Goal: Task Accomplishment & Management: Manage account settings

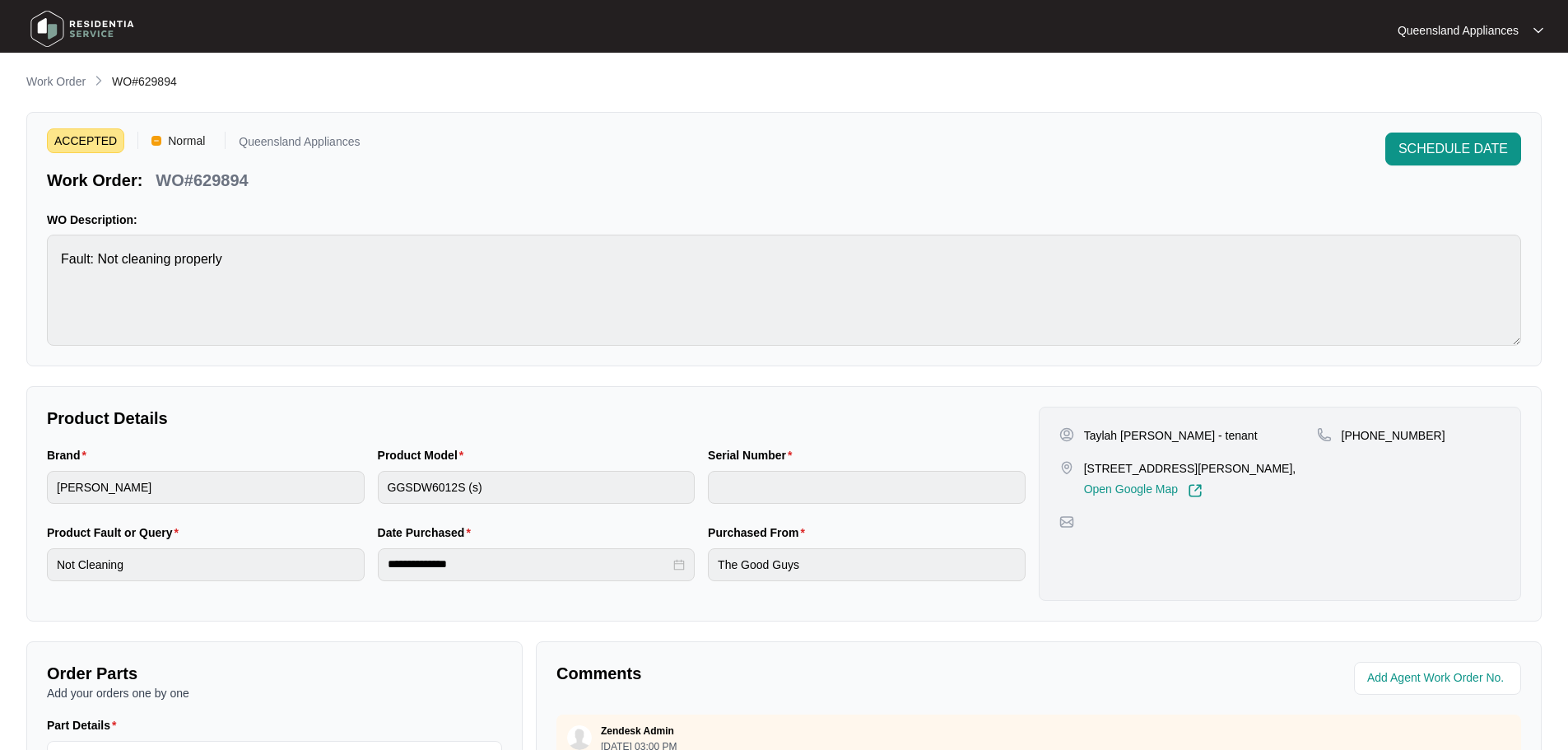
click at [51, 80] on p "Work Order" at bounding box center [55, 81] width 59 height 16
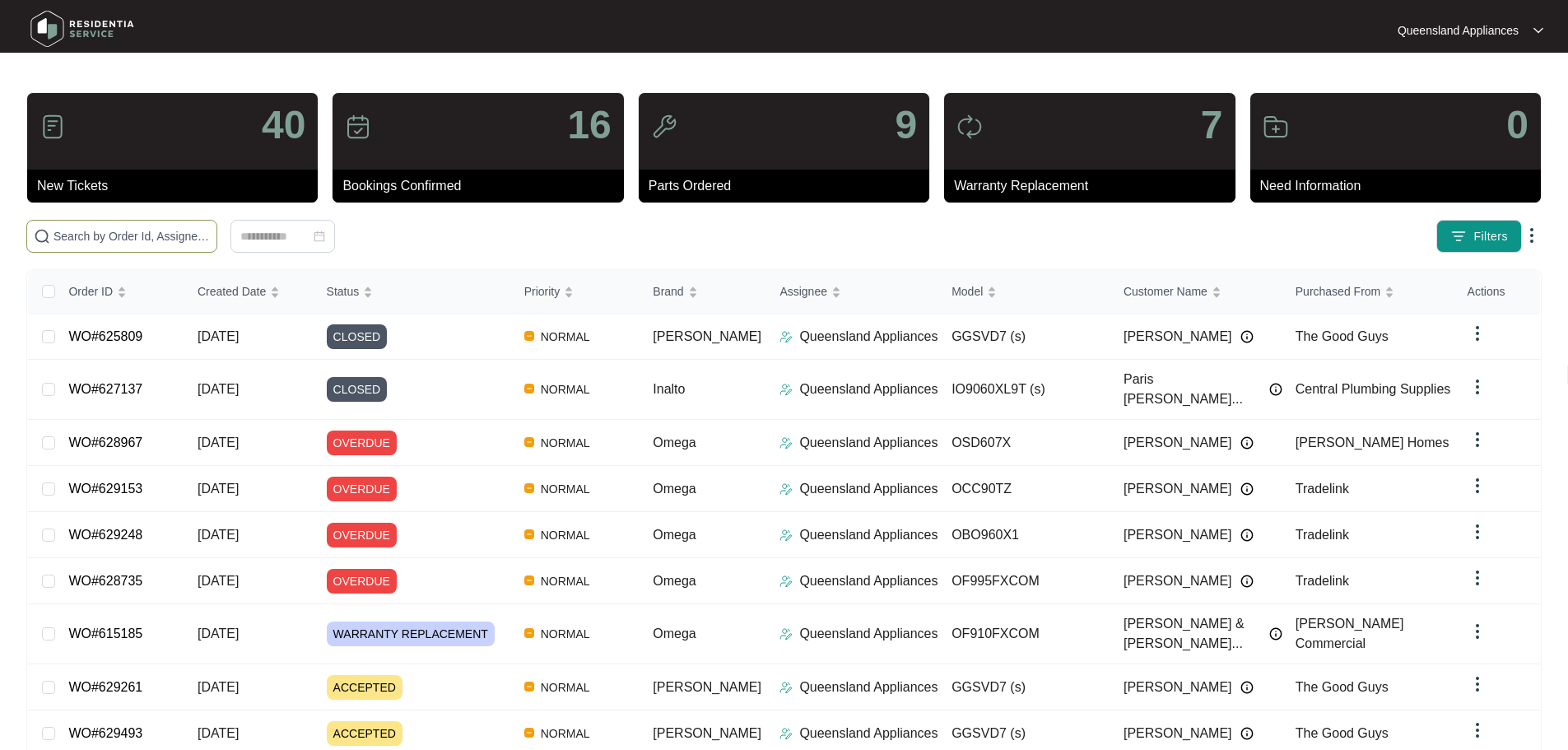
click at [210, 241] on input "text" at bounding box center [132, 236] width 157 height 18
paste input "629897"
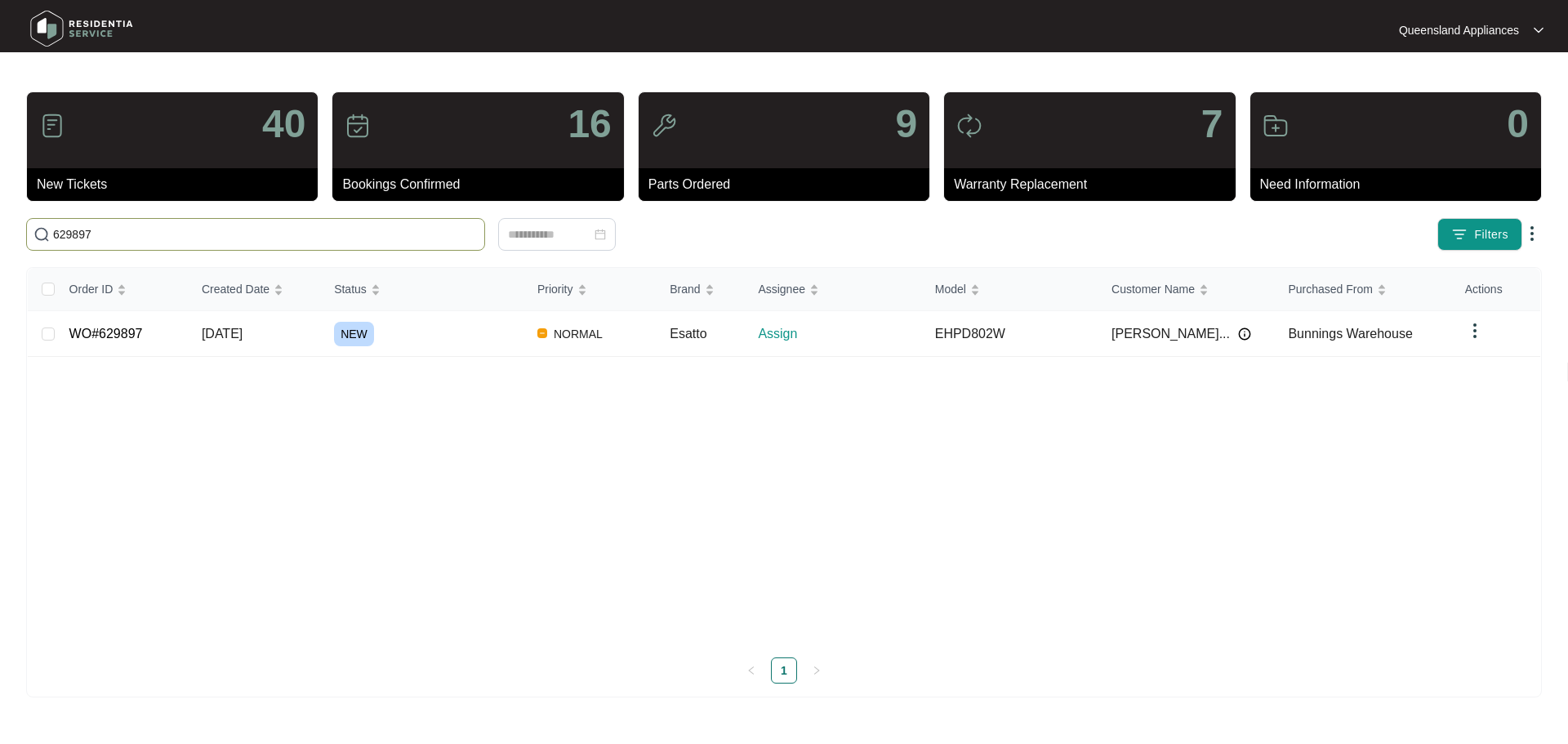
type input "629897"
click at [285, 341] on td "[DATE]" at bounding box center [254, 334] width 132 height 46
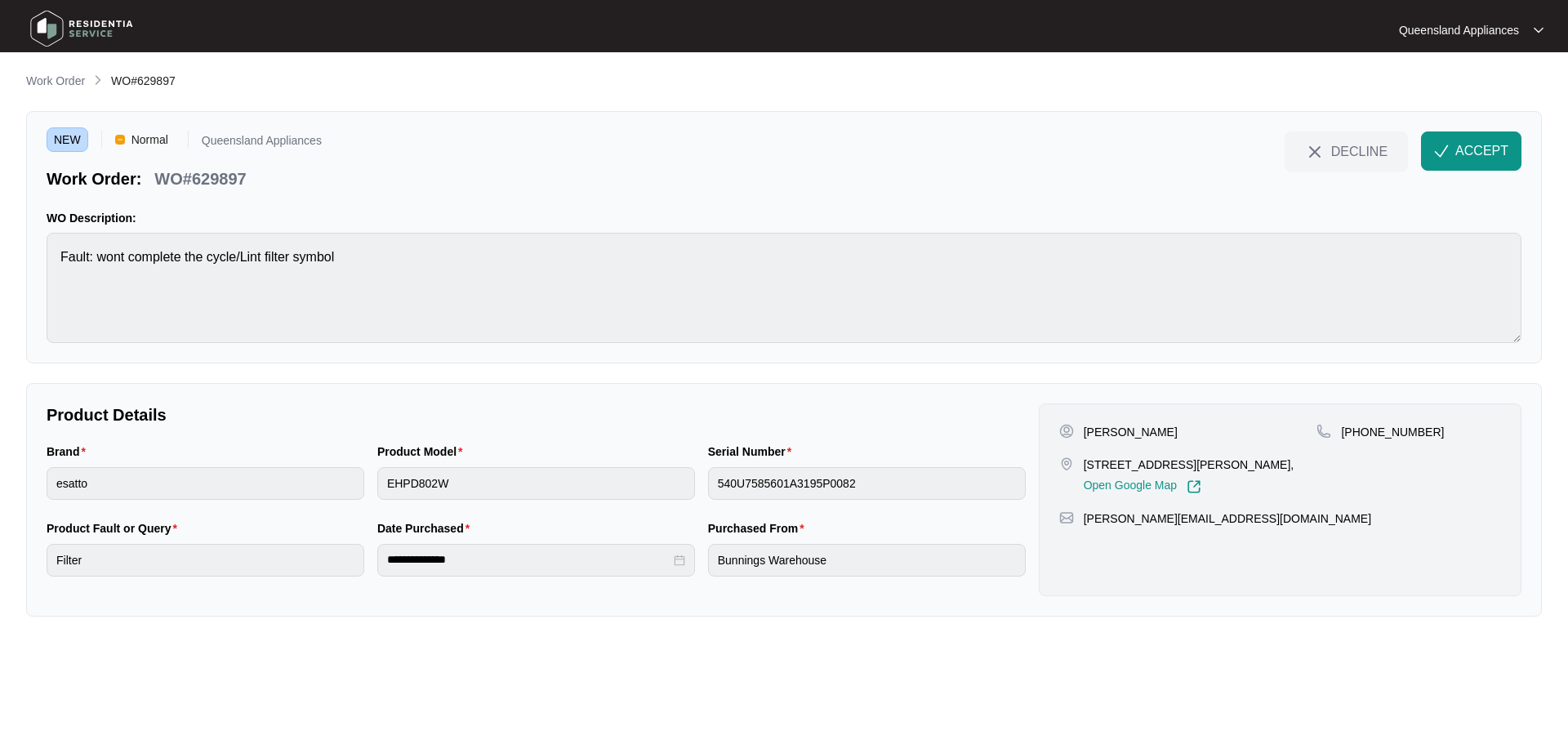
drag, startPoint x: 1222, startPoint y: 462, endPoint x: 1288, endPoint y: 468, distance: 66.3
click at [1288, 468] on p "[STREET_ADDRESS][PERSON_NAME]," at bounding box center [1188, 465] width 211 height 16
copy p "north [PERSON_NAME]"
drag, startPoint x: 1083, startPoint y: 462, endPoint x: 1200, endPoint y: 455, distance: 117.2
click at [1200, 457] on p "[STREET_ADDRESS][PERSON_NAME]," at bounding box center [1188, 465] width 211 height 16
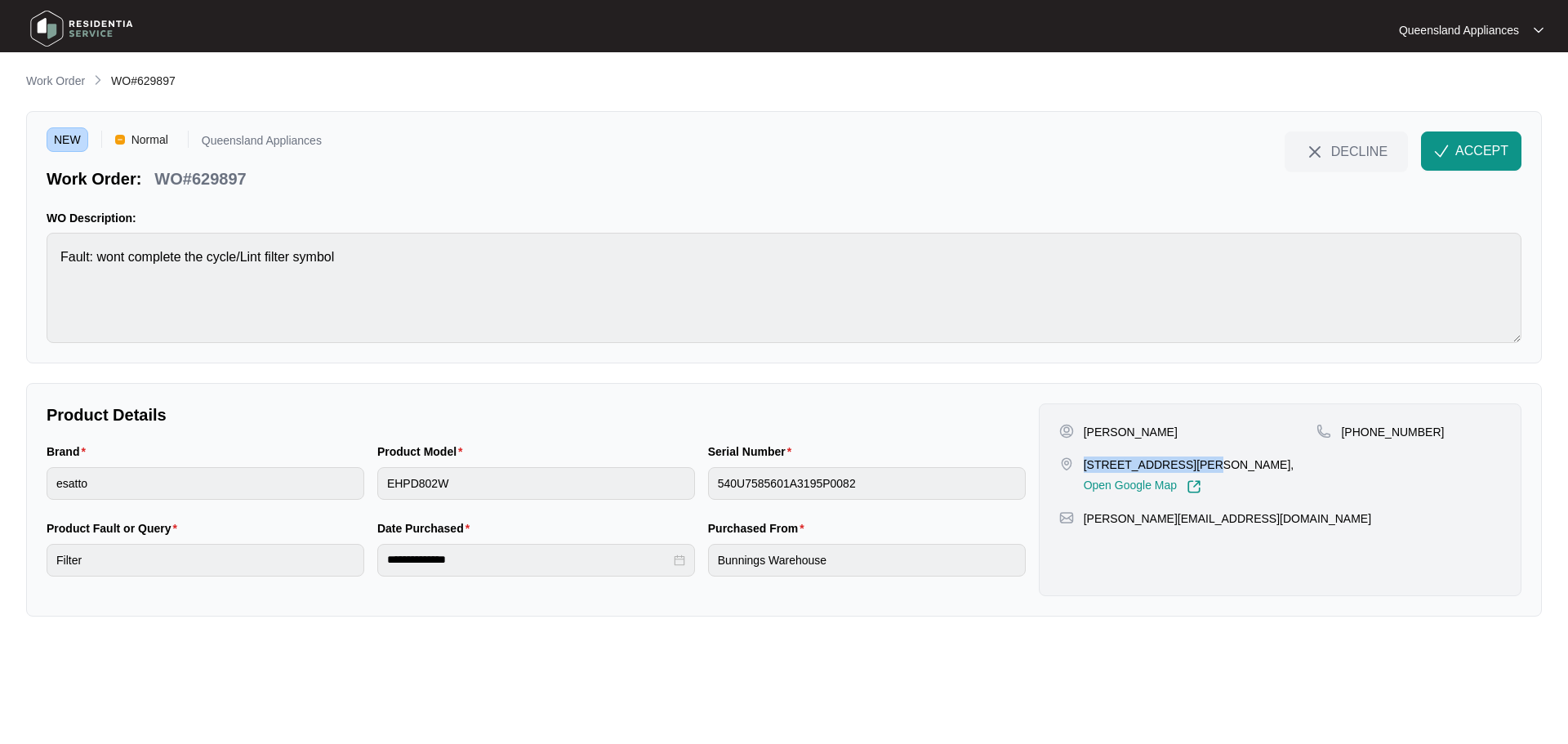
copy p "507-515 Greenbank Ro"
click at [536, 463] on div "Product Model" at bounding box center [536, 455] width 318 height 25
click at [536, 474] on div "Product Model EHPD802W" at bounding box center [536, 472] width 318 height 57
drag, startPoint x: 1361, startPoint y: 429, endPoint x: 1435, endPoint y: 425, distance: 74.1
click at [1435, 425] on div "[PHONE_NUMBER]" at bounding box center [1408, 432] width 184 height 16
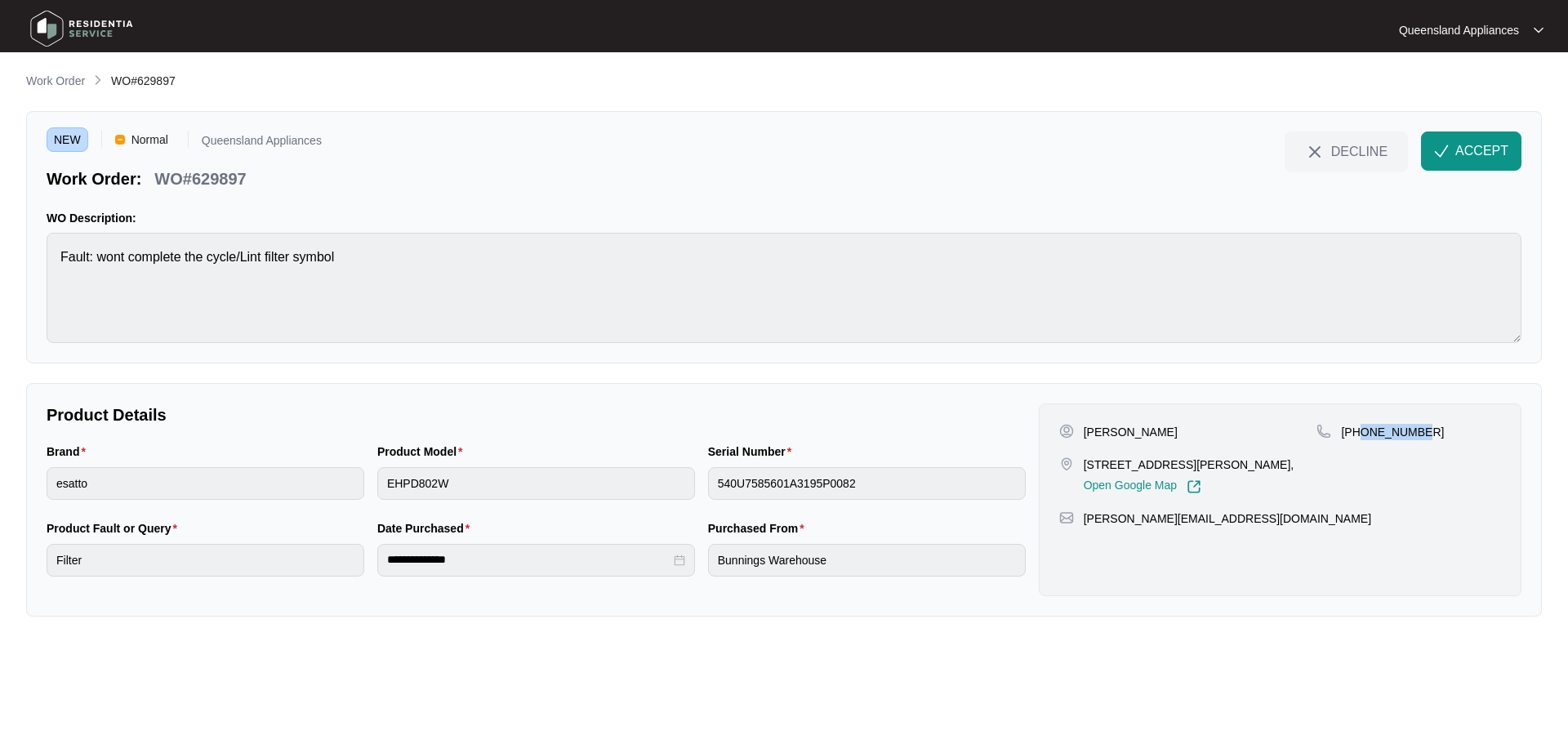
copy p "498483751"
click at [1432, 159] on button "ACCEPT" at bounding box center [1471, 152] width 100 height 40
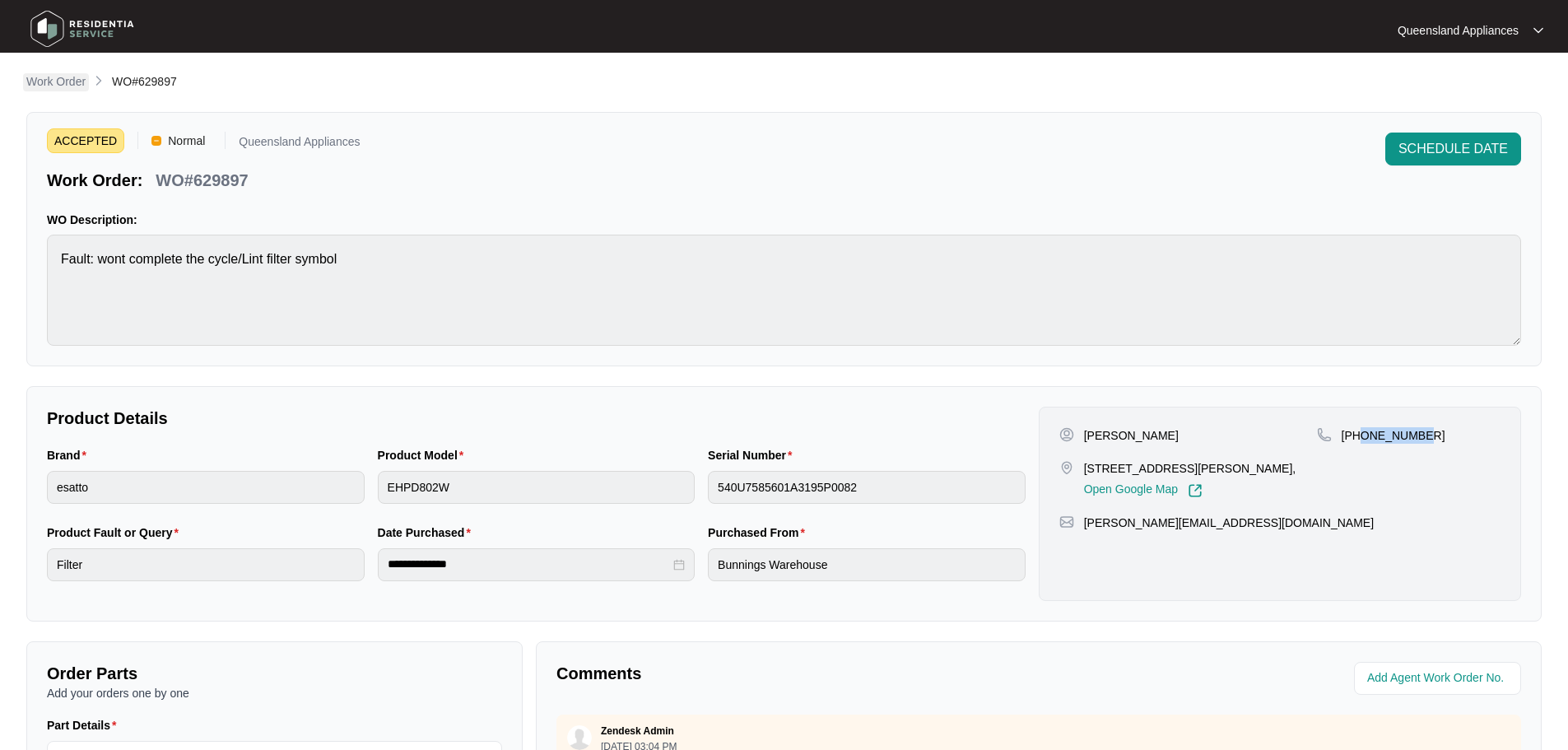
click at [68, 82] on p "Work Order" at bounding box center [55, 81] width 59 height 16
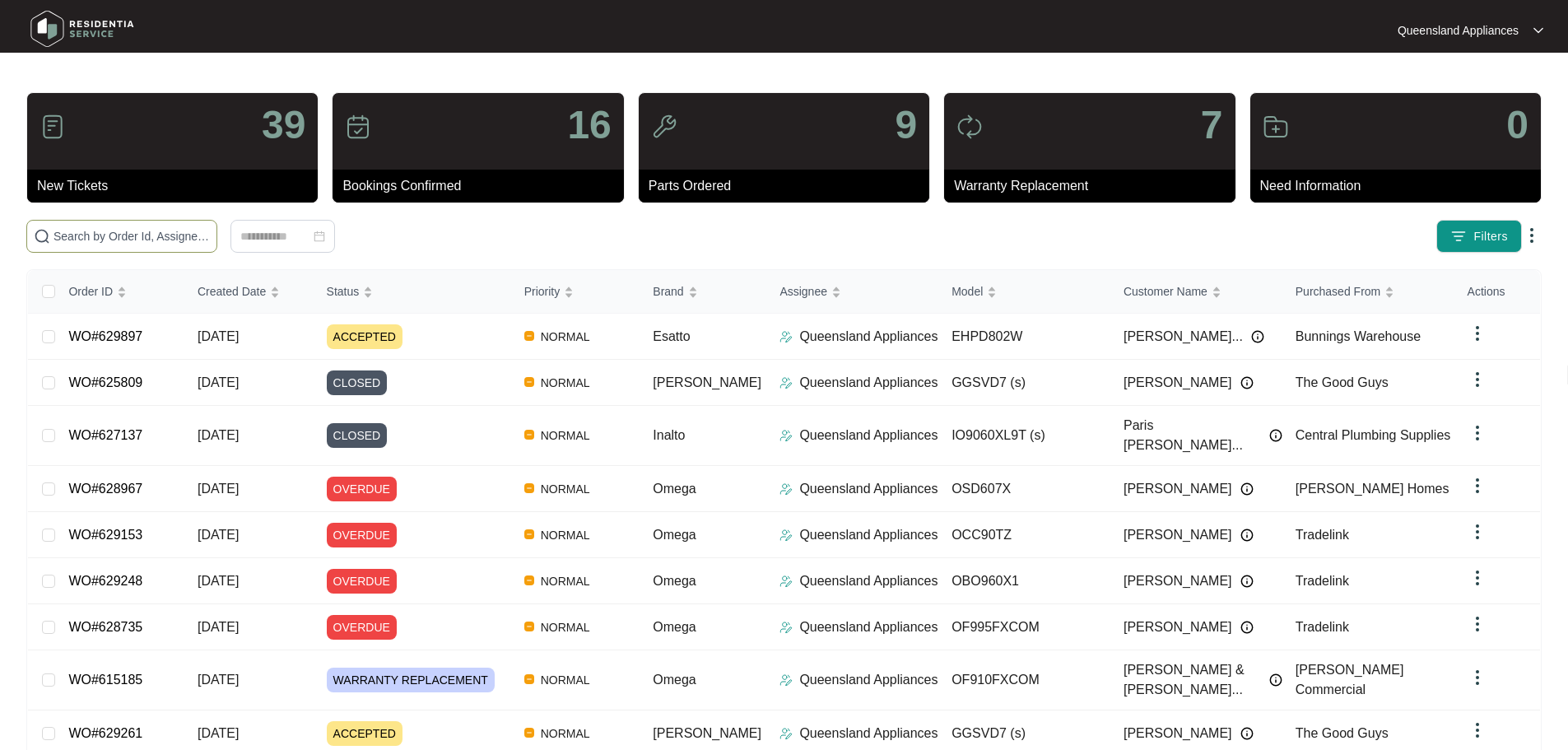
drag, startPoint x: 204, startPoint y: 255, endPoint x: 199, endPoint y: 241, distance: 14.9
click at [201, 246] on div "39 New Tickets 16 Bookings Confirmed 9 Parts Ordered 7 Warranty Replacement 0 N…" at bounding box center [783, 473] width 1515 height 764
click at [199, 241] on input "text" at bounding box center [132, 236] width 157 height 18
paste input "629919"
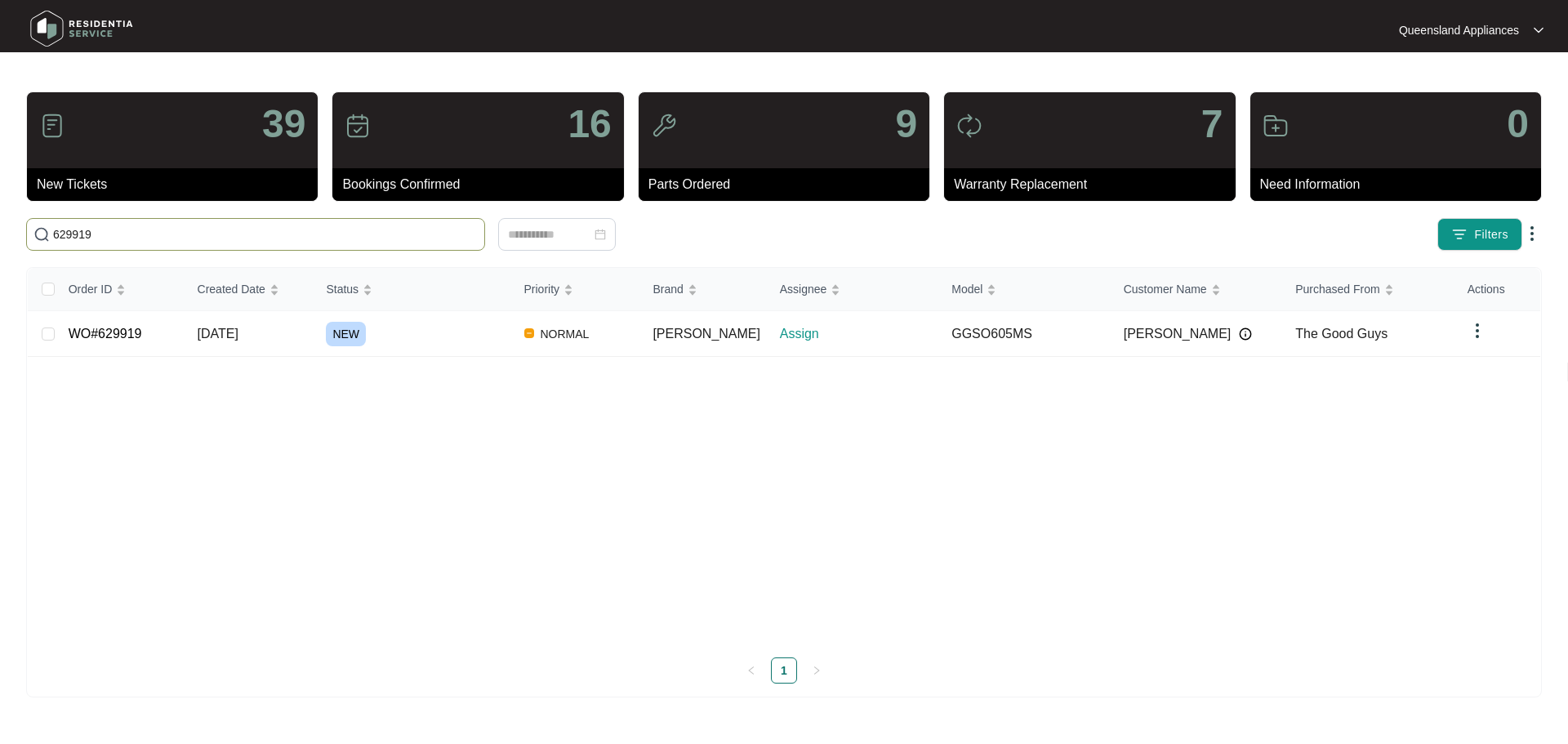
type input "629919"
click at [452, 353] on td "NEW" at bounding box center [411, 334] width 197 height 46
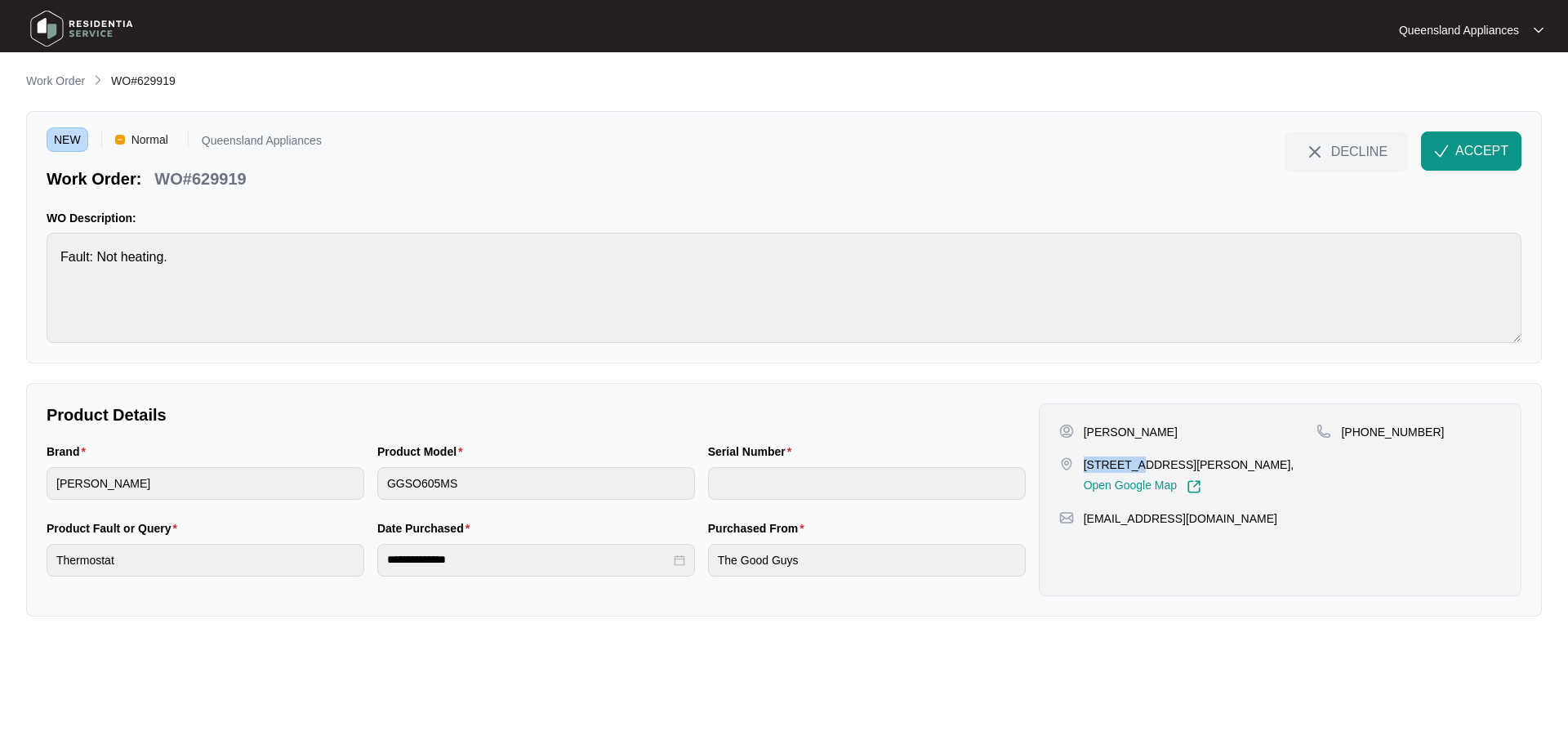
drag, startPoint x: 1084, startPoint y: 461, endPoint x: 1139, endPoint y: 457, distance: 55.1
click at [1139, 457] on p "[STREET_ADDRESS][PERSON_NAME]," at bounding box center [1188, 465] width 211 height 16
copy p "91 [PERSON_NAME]"
drag, startPoint x: 192, startPoint y: 177, endPoint x: 264, endPoint y: 177, distance: 72.0
click at [264, 177] on div "Work Order: WO#629919" at bounding box center [184, 175] width 276 height 29
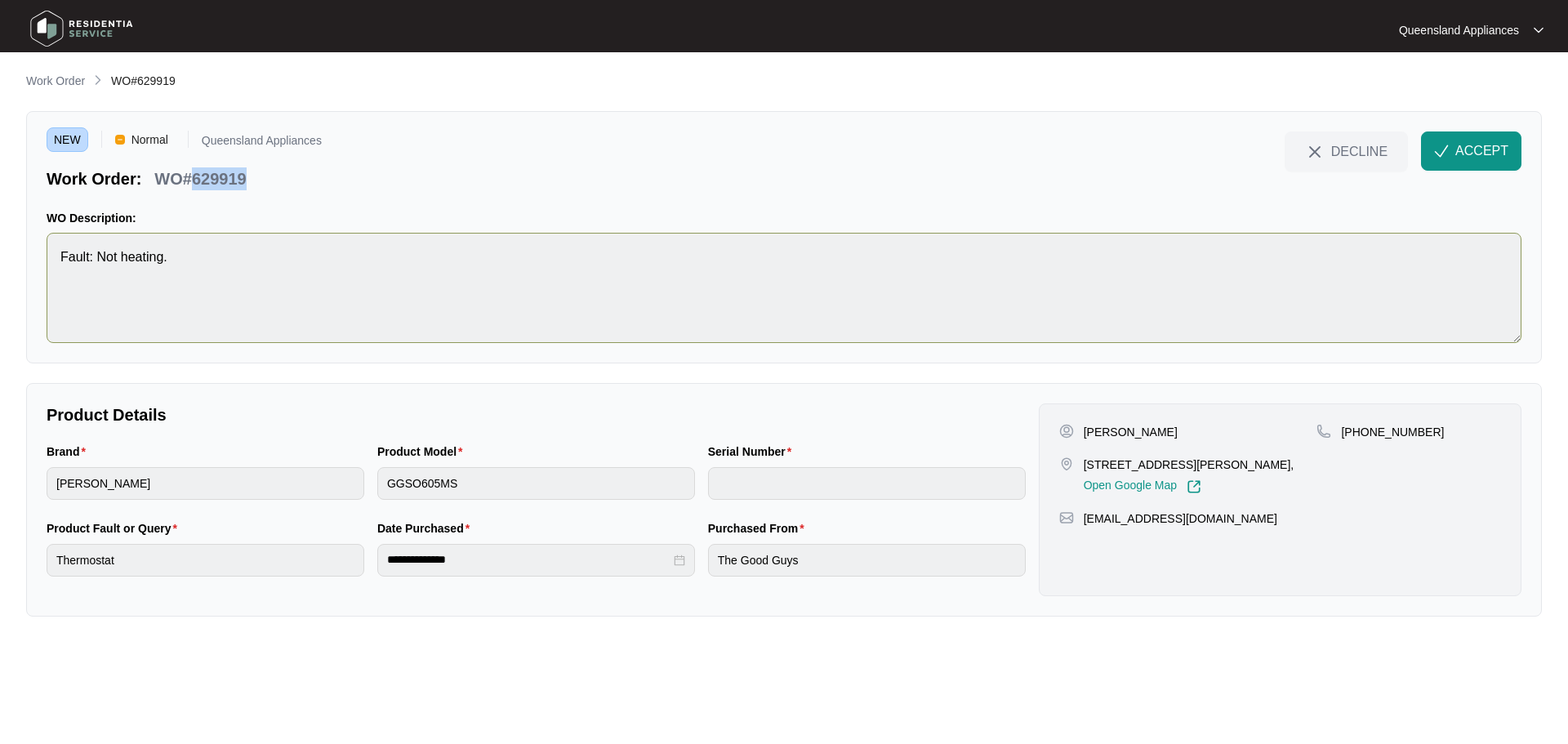
copy p "629919"
drag, startPoint x: 1364, startPoint y: 429, endPoint x: 1452, endPoint y: 437, distance: 88.4
click at [1452, 437] on div "[PHONE_NUMBER]" at bounding box center [1408, 432] width 184 height 16
copy p "488162000"
click at [1475, 144] on span "ACCEPT" at bounding box center [1482, 152] width 54 height 20
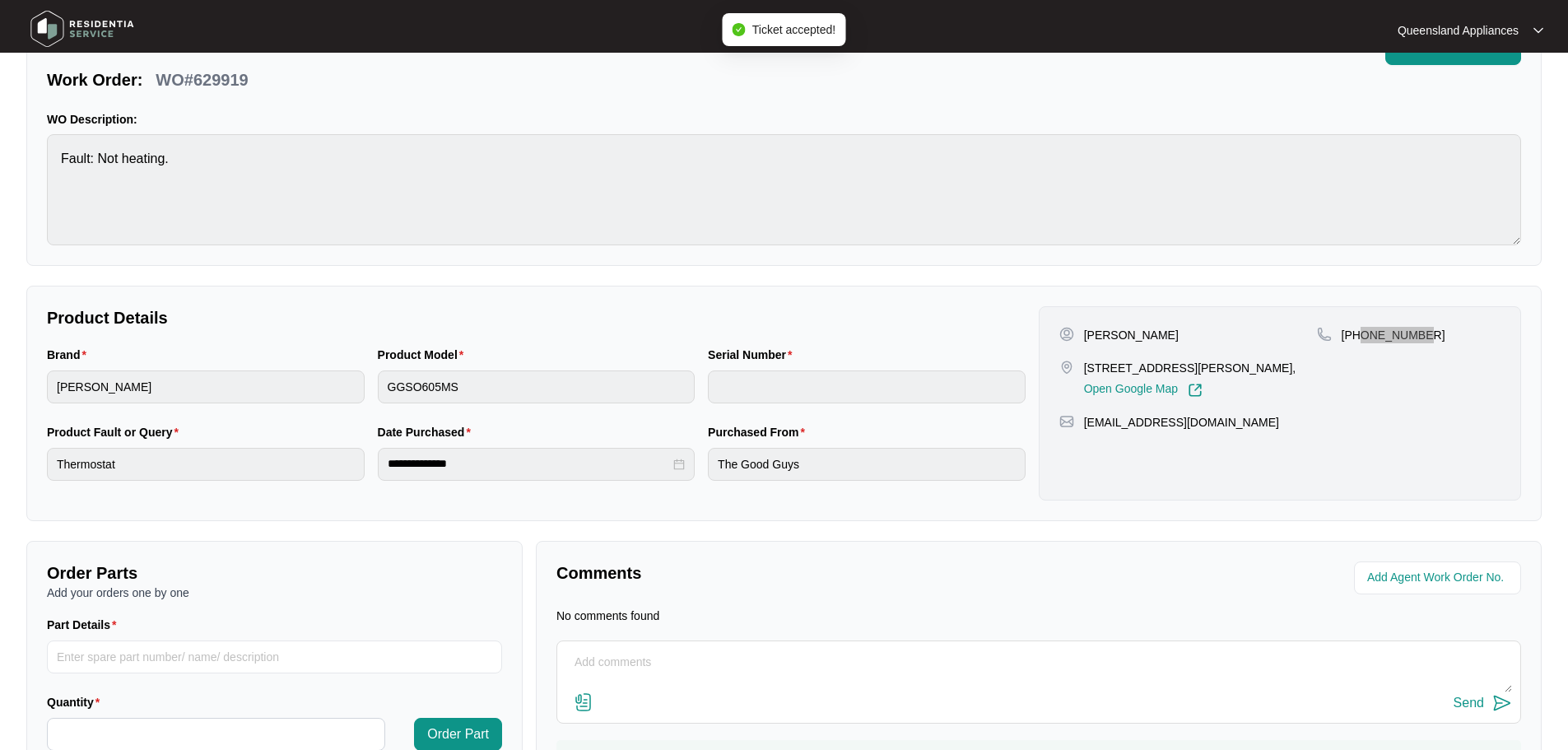
scroll to position [188, 0]
